Goal: Task Accomplishment & Management: Use online tool/utility

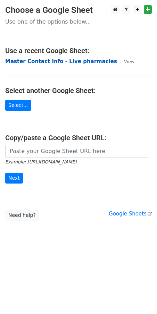
click at [65, 61] on strong "Master Contact Info - Live pharmacies" at bounding box center [61, 61] width 112 height 6
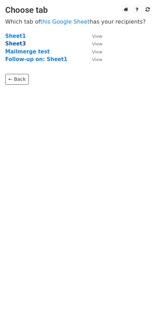
click at [15, 44] on strong "Sheet3" at bounding box center [15, 44] width 20 height 6
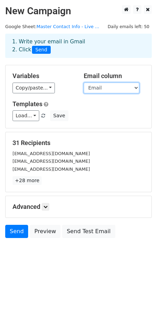
click at [106, 87] on select "MSC Number PID (propel) Name Email Secondary_email" at bounding box center [110, 87] width 55 height 11
click at [83, 82] on select "MSC Number PID (propel) Name Email Secondary_email" at bounding box center [110, 87] width 55 height 11
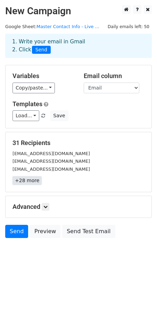
click at [26, 181] on link "+28 more" at bounding box center [26, 180] width 29 height 9
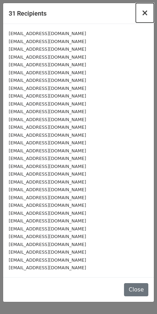
click at [148, 14] on button "×" at bounding box center [144, 12] width 18 height 19
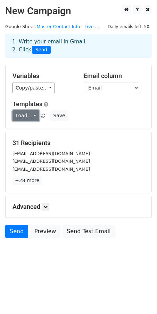
click at [30, 115] on link "Load..." at bounding box center [25, 115] width 27 height 11
drag, startPoint x: 30, startPoint y: 116, endPoint x: 49, endPoint y: 115, distance: 18.7
click at [30, 116] on link "Load..." at bounding box center [25, 115] width 27 height 11
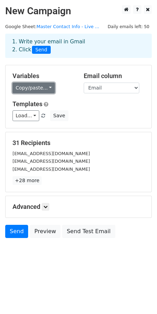
click at [38, 89] on link "Copy/paste..." at bounding box center [33, 87] width 42 height 11
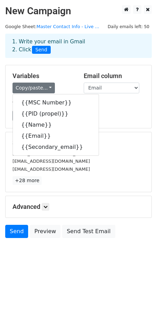
click at [107, 108] on div "Templates Load... No templates saved Save" at bounding box center [78, 110] width 142 height 21
